Goal: Task Accomplishment & Management: Complete application form

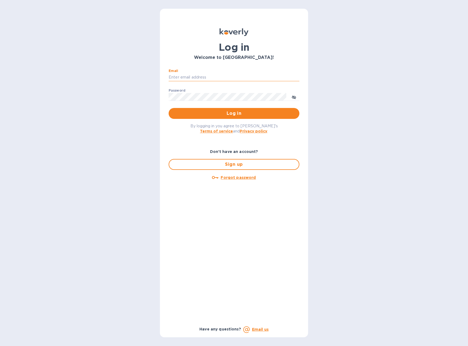
click at [204, 73] on input "Email" at bounding box center [234, 77] width 131 height 8
type input "shreyas@mhls.co"
click at [214, 114] on span "Log in" at bounding box center [234, 113] width 122 height 7
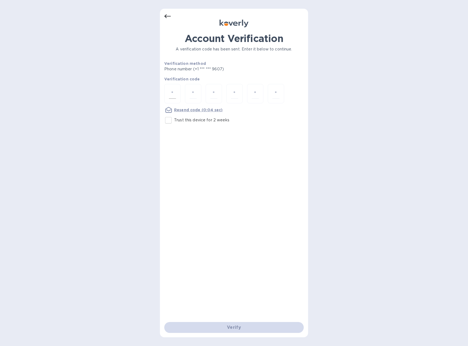
click at [175, 92] on input "number" at bounding box center [172, 94] width 7 height 10
type input "3"
type input "6"
type input "8"
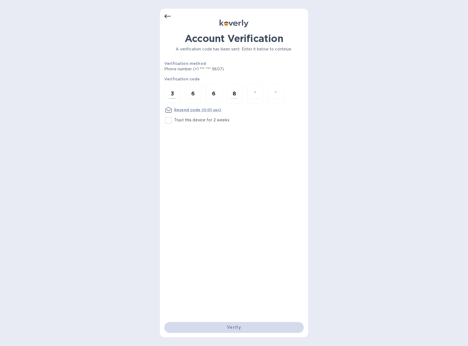
type input "4"
type input "8"
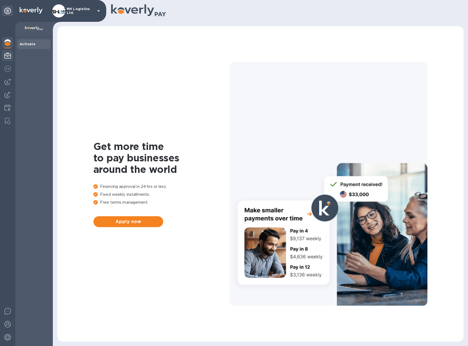
click at [8, 60] on div at bounding box center [7, 56] width 11 height 12
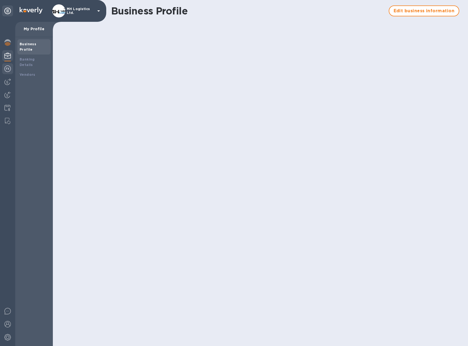
click at [8, 68] on img at bounding box center [7, 68] width 7 height 7
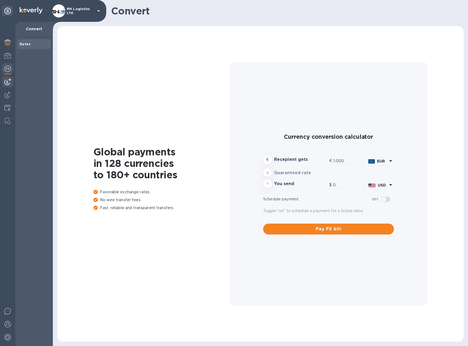
click at [10, 77] on div at bounding box center [7, 81] width 11 height 11
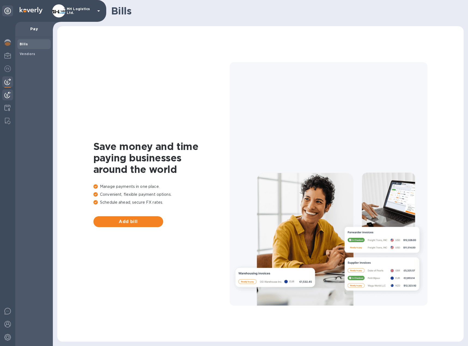
click at [12, 101] on div at bounding box center [7, 95] width 11 height 12
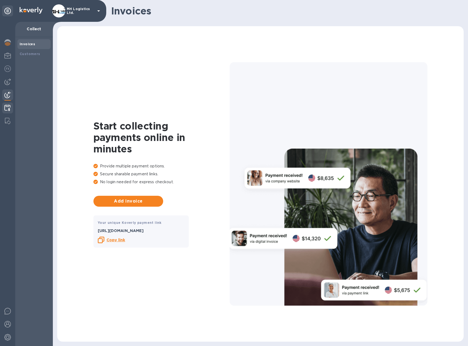
click at [10, 110] on img at bounding box center [7, 108] width 6 height 7
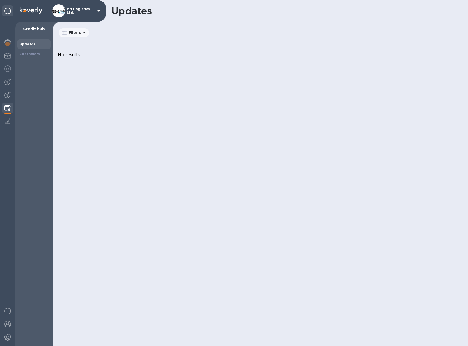
click at [83, 10] on p "MH Logistics Ltd." at bounding box center [80, 11] width 27 height 8
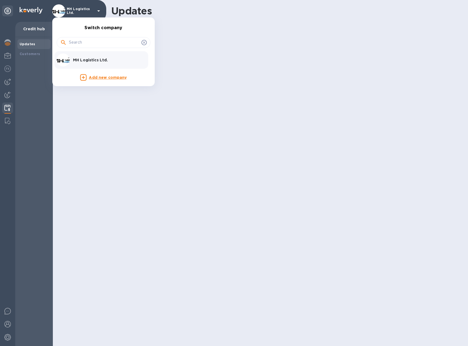
drag, startPoint x: 180, startPoint y: 58, endPoint x: 106, endPoint y: 65, distance: 73.9
click at [180, 59] on div at bounding box center [234, 173] width 468 height 346
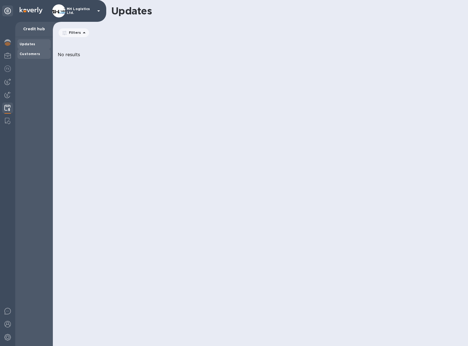
click at [37, 58] on div "Customers" at bounding box center [33, 54] width 33 height 10
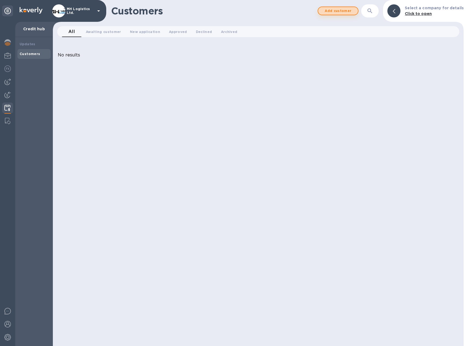
click at [340, 10] on span "Add customer" at bounding box center [338, 11] width 31 height 7
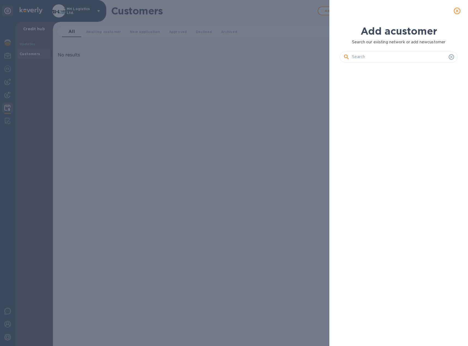
scroll to position [261, 120]
click at [399, 61] on div at bounding box center [399, 57] width 118 height 11
click at [398, 59] on input "text" at bounding box center [399, 57] width 95 height 8
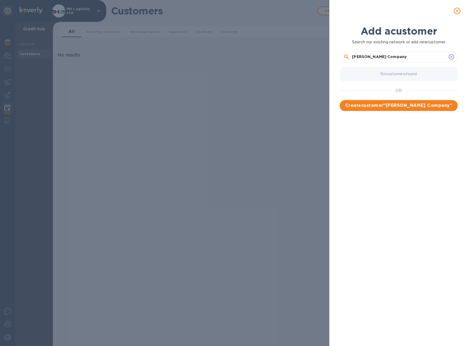
type input "[PERSON_NAME] Company"
click at [400, 108] on span "Create customer " [PERSON_NAME] Company "" at bounding box center [398, 105] width 109 height 7
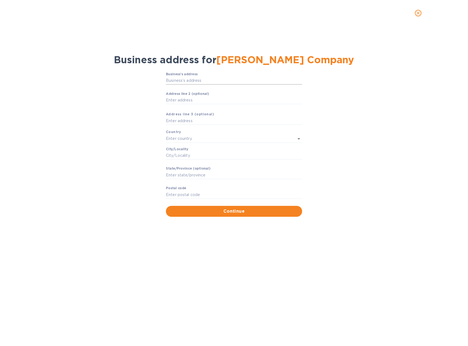
click at [213, 78] on input "Business’s аddress" at bounding box center [234, 81] width 136 height 8
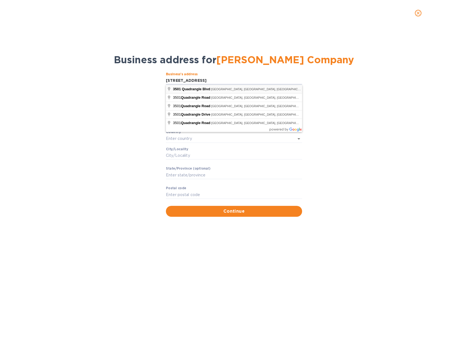
type input "[STREET_ADDRESS]"
type input "[GEOGRAPHIC_DATA]"
type input "Orlando"
type input "FL"
type input "32817"
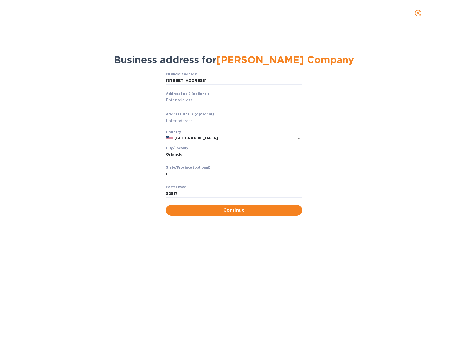
click at [200, 102] on input "Аddress line 2 (optional)" at bounding box center [234, 100] width 136 height 8
type input "Suite 105"
click at [232, 211] on span "Continue" at bounding box center [234, 210] width 128 height 7
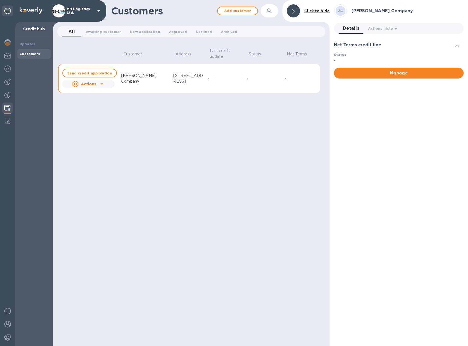
click at [105, 86] on icon at bounding box center [102, 84] width 7 height 7
drag, startPoint x: 194, startPoint y: 152, endPoint x: 85, endPoint y: 93, distance: 123.4
click at [194, 152] on div at bounding box center [234, 173] width 468 height 346
click at [84, 75] on b "Send credit application" at bounding box center [89, 73] width 45 height 4
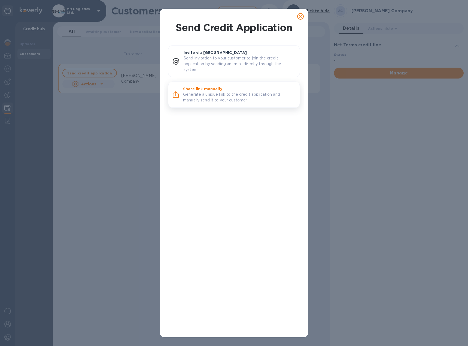
click at [218, 99] on p "Generate a unique link to the credit application and manually send it to your c…" at bounding box center [239, 97] width 112 height 11
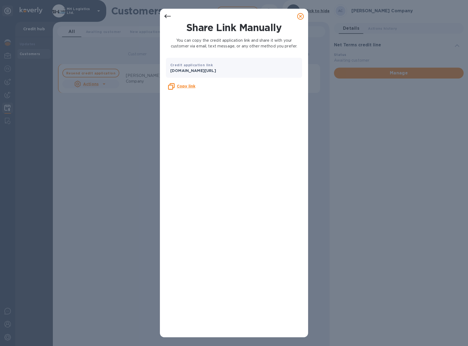
click at [186, 86] on b "Copy link" at bounding box center [186, 86] width 19 height 4
click at [301, 17] on icon at bounding box center [300, 16] width 7 height 7
